Goal: Information Seeking & Learning: Learn about a topic

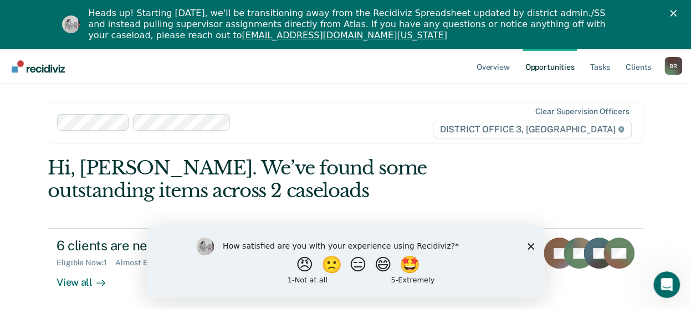
click at [551, 69] on link "Opportunities" at bounding box center [550, 66] width 54 height 35
click at [500, 68] on link "Overview" at bounding box center [493, 66] width 38 height 35
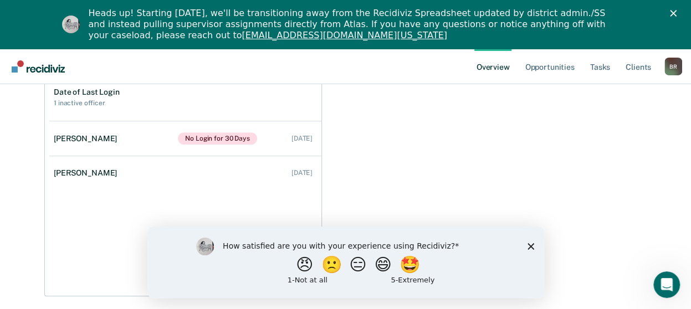
scroll to position [155, 0]
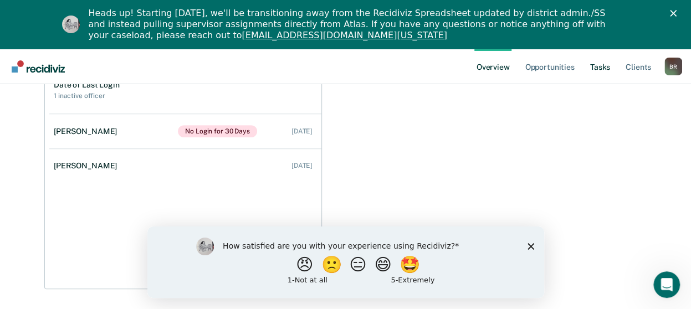
click at [600, 68] on link "Tasks" at bounding box center [600, 66] width 24 height 35
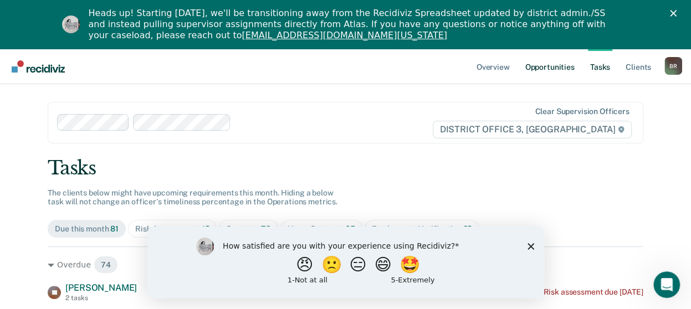
click at [553, 69] on link "Opportunities" at bounding box center [550, 66] width 54 height 35
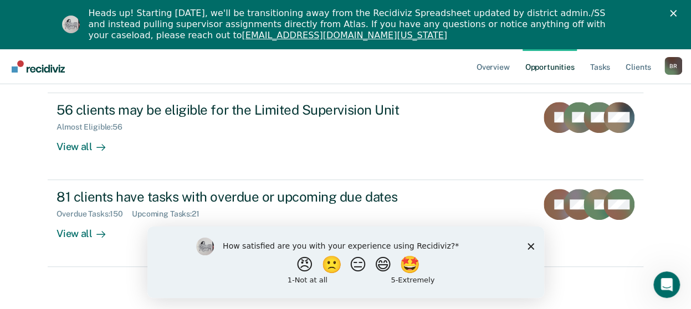
scroll to position [311, 0]
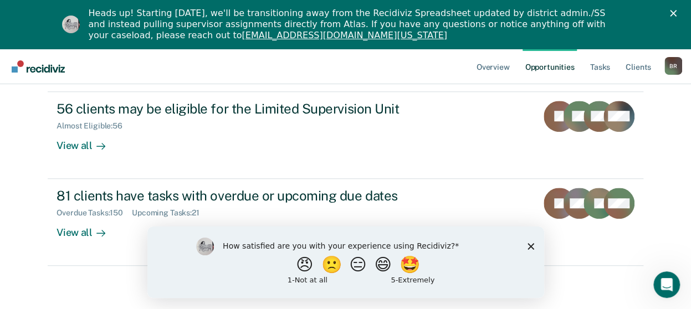
click at [531, 245] on polygon "Close survey" at bounding box center [530, 246] width 7 height 7
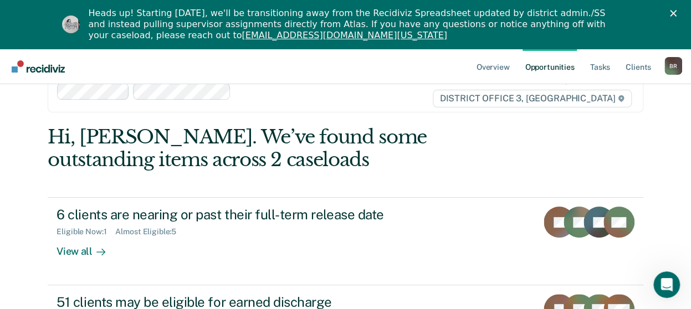
scroll to position [16, 0]
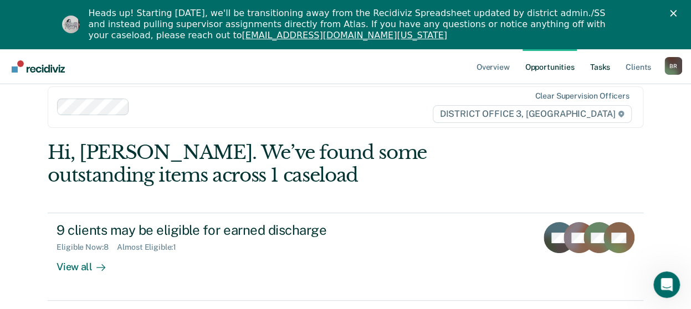
click at [601, 68] on link "Tasks" at bounding box center [600, 66] width 24 height 35
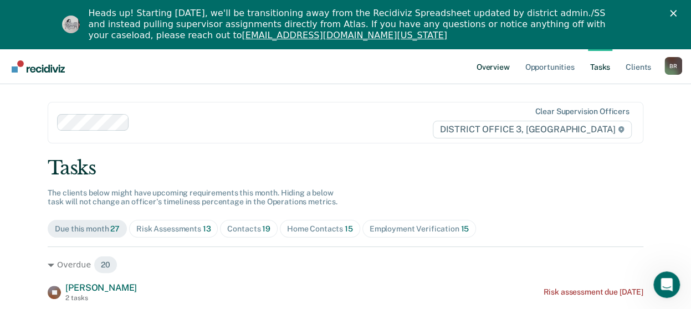
click at [491, 64] on link "Overview" at bounding box center [493, 66] width 38 height 35
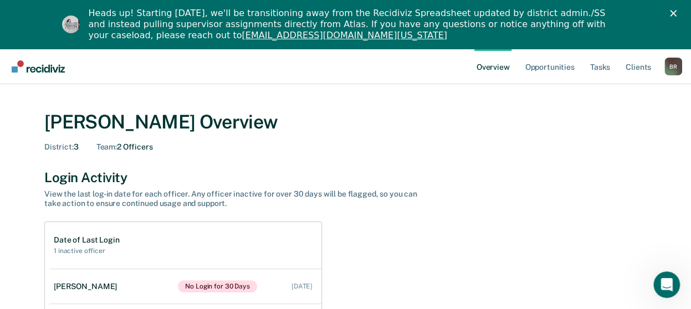
click at [677, 10] on icon "Close" at bounding box center [673, 13] width 7 height 7
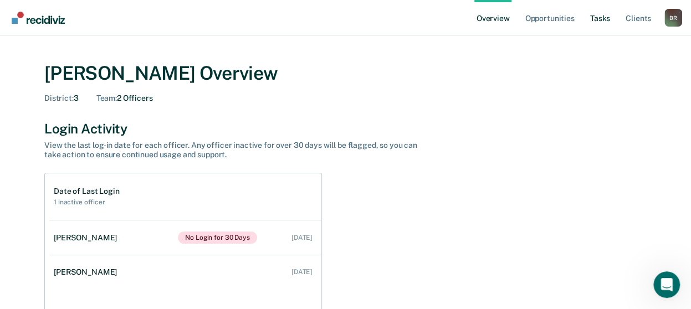
click at [599, 19] on link "Tasks" at bounding box center [600, 17] width 24 height 35
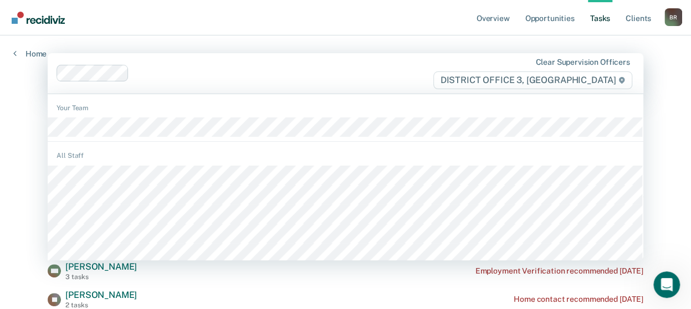
click at [577, 81] on span "DISTRICT OFFICE 3, [GEOGRAPHIC_DATA]" at bounding box center [532, 80] width 199 height 18
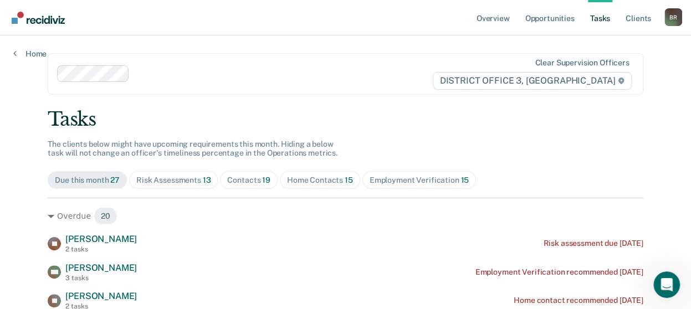
click at [577, 81] on span "DISTRICT OFFICE 3, [GEOGRAPHIC_DATA]" at bounding box center [532, 81] width 199 height 18
click at [553, 19] on link "Opportunities" at bounding box center [550, 17] width 54 height 35
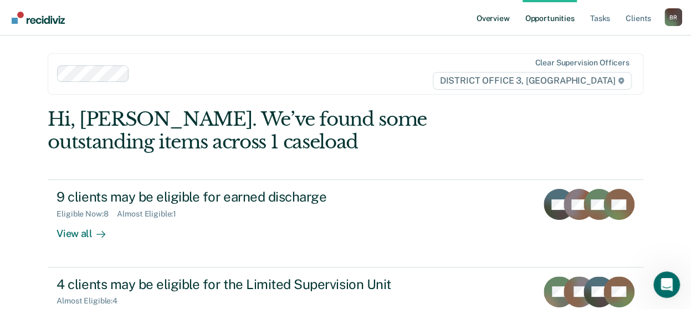
click at [496, 18] on link "Overview" at bounding box center [493, 17] width 38 height 35
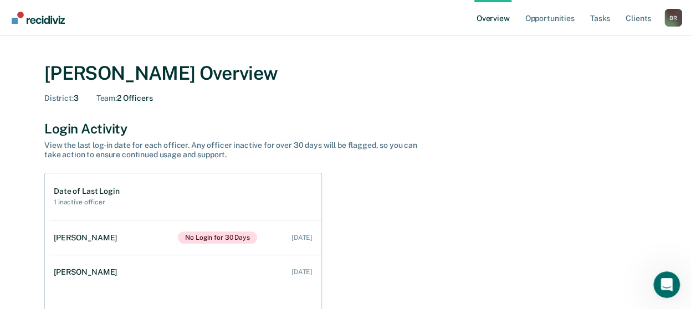
click at [498, 21] on link "Overview" at bounding box center [493, 17] width 38 height 35
click at [556, 18] on link "Opportunities" at bounding box center [550, 17] width 54 height 35
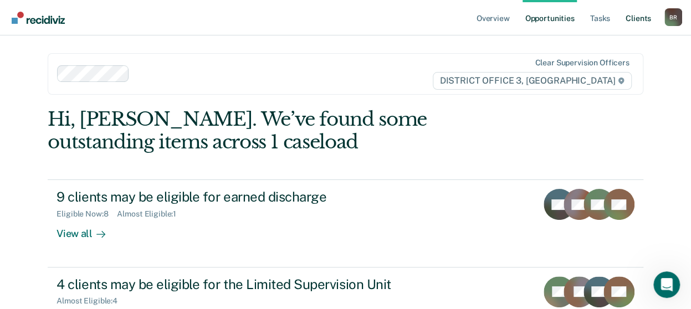
click at [632, 20] on link "Client s" at bounding box center [639, 17] width 30 height 35
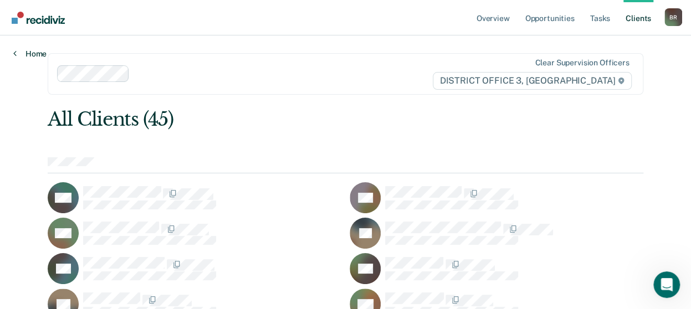
click at [16, 55] on icon at bounding box center [14, 53] width 3 height 9
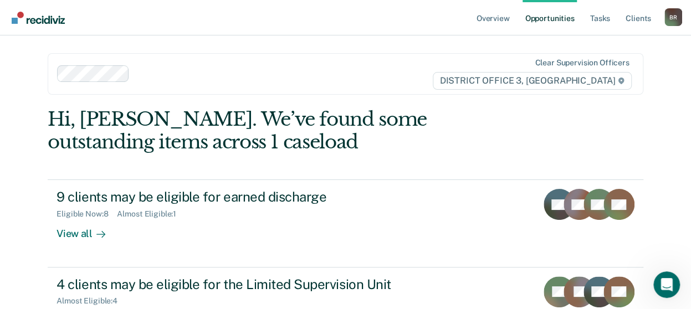
click at [16, 55] on div "Overview Opportunities Tasks Client s [PERSON_NAME] Profile Go to Operations Go…" at bounding box center [345, 243] width 691 height 486
click at [603, 18] on link "Tasks" at bounding box center [600, 17] width 24 height 35
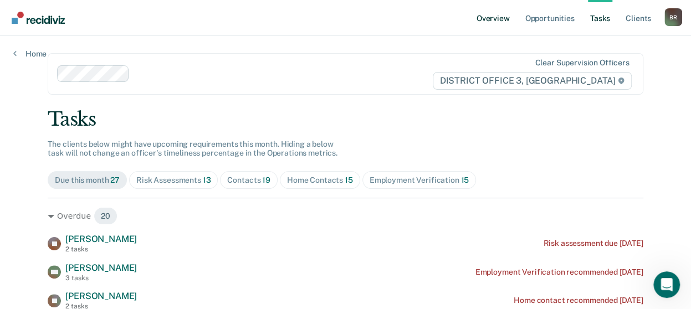
click at [493, 18] on link "Overview" at bounding box center [493, 17] width 38 height 35
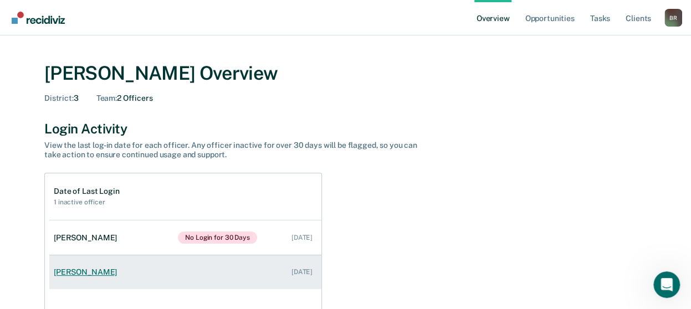
click at [90, 275] on div "[PERSON_NAME]" at bounding box center [88, 272] width 68 height 9
